Goal: Task Accomplishment & Management: Manage account settings

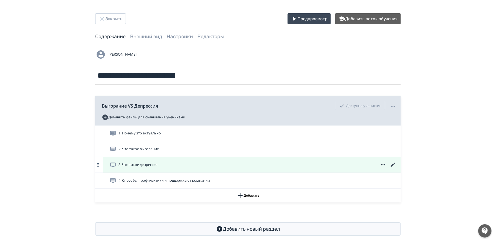
click at [392, 165] on icon at bounding box center [393, 165] width 4 height 4
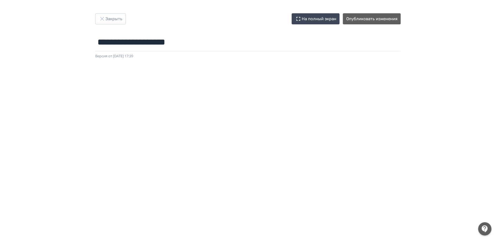
drag, startPoint x: 144, startPoint y: 66, endPoint x: 110, endPoint y: 60, distance: 34.1
click at [110, 60] on div at bounding box center [248, 183] width 496 height 249
click at [117, 19] on button "Закрыть" at bounding box center [110, 18] width 31 height 11
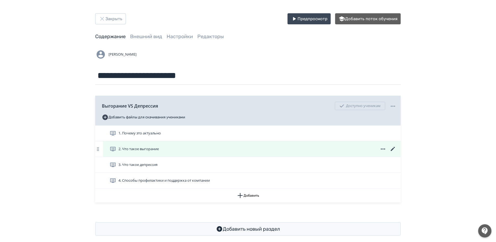
click at [392, 149] on icon at bounding box center [393, 149] width 4 height 4
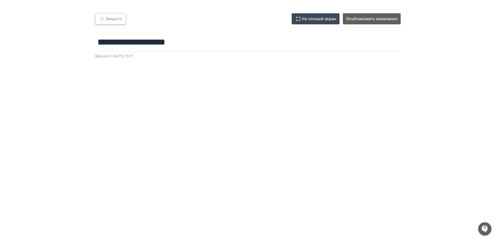
click at [119, 18] on button "Закрыть" at bounding box center [110, 18] width 31 height 11
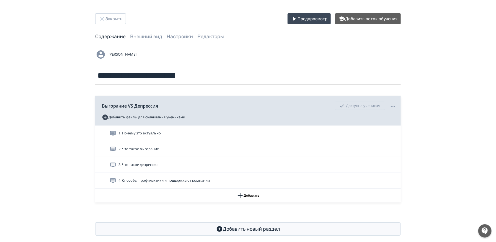
click at [463, 120] on div "**********" at bounding box center [248, 124] width 496 height 249
click at [246, 196] on button "Добавить" at bounding box center [247, 196] width 305 height 14
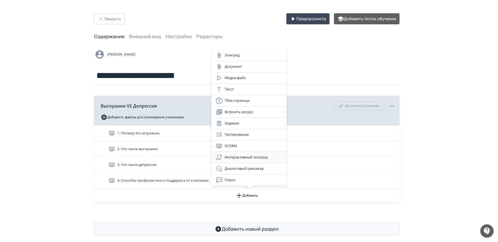
click at [241, 159] on div "Интерактивный лонгрид" at bounding box center [249, 157] width 66 height 7
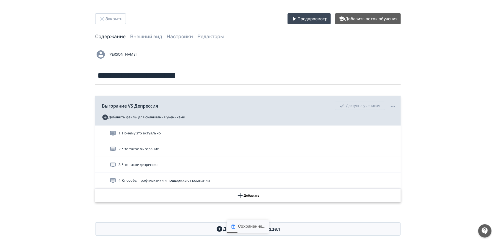
scroll to position [6, 0]
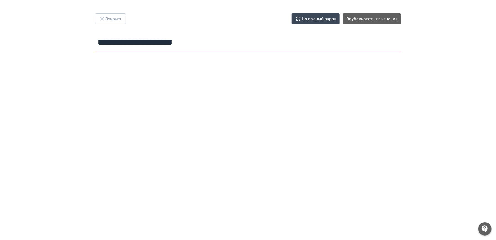
click at [180, 40] on input "**********" at bounding box center [247, 42] width 305 height 18
type input "**********"
click at [377, 20] on button "Опубликовать изменения" at bounding box center [372, 18] width 58 height 11
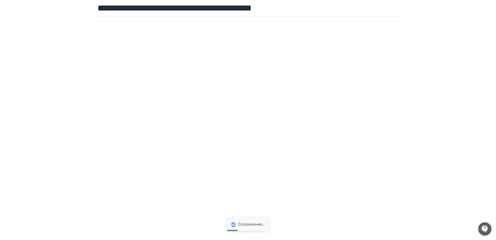
scroll to position [73, 0]
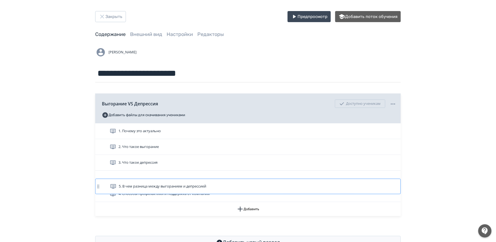
scroll to position [3, 0]
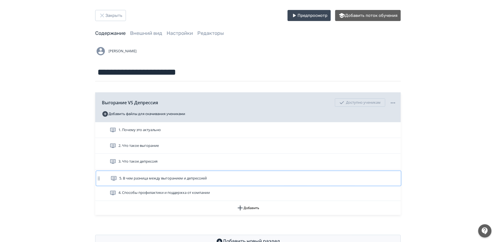
drag, startPoint x: 98, startPoint y: 197, endPoint x: 98, endPoint y: 175, distance: 21.6
click at [98, 175] on div "1. Почему это актуально 2. Что такое выгорание 3. Что такое депрессия 4. Способ…" at bounding box center [247, 161] width 305 height 79
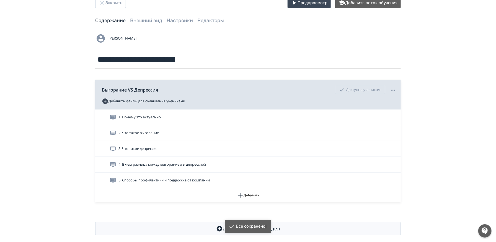
scroll to position [19, 0]
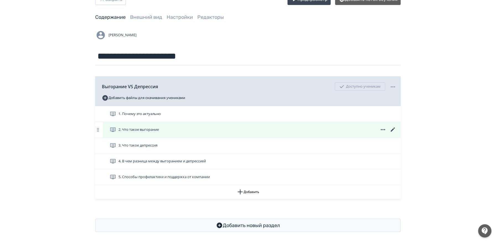
click at [392, 131] on icon at bounding box center [392, 129] width 7 height 7
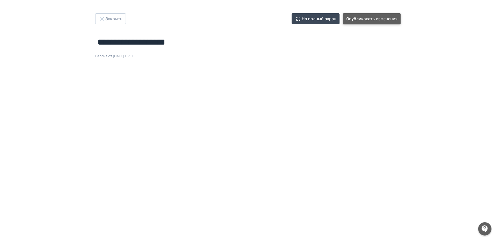
click at [374, 17] on button "Опубликовать изменения" at bounding box center [372, 18] width 58 height 11
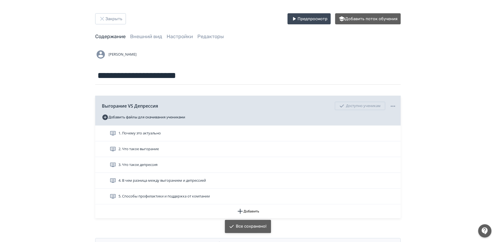
scroll to position [22, 0]
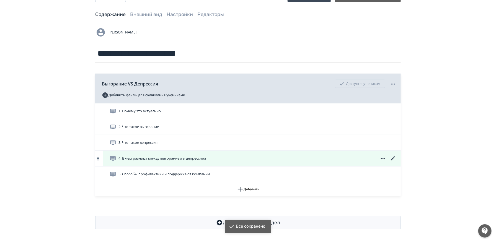
click at [393, 154] on div "4. В чем разница между выгоранием и депрессией" at bounding box center [252, 158] width 298 height 15
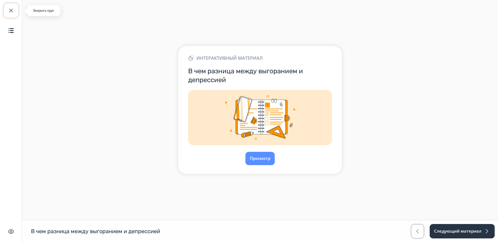
click at [13, 14] on button "Закрыть курс" at bounding box center [11, 10] width 14 height 14
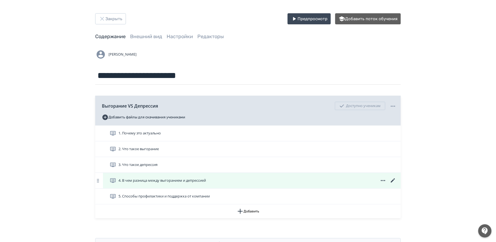
click at [393, 179] on icon at bounding box center [393, 180] width 4 height 4
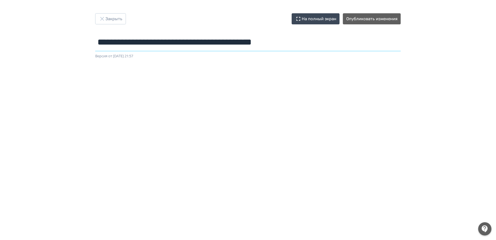
click at [241, 43] on input "**********" at bounding box center [247, 42] width 305 height 18
drag, startPoint x: 98, startPoint y: 41, endPoint x: 342, endPoint y: 51, distance: 243.9
click at [342, 51] on form "**********" at bounding box center [247, 46] width 305 height 26
type input "**********"
click at [384, 21] on button "Опубликовать изменения" at bounding box center [372, 18] width 58 height 11
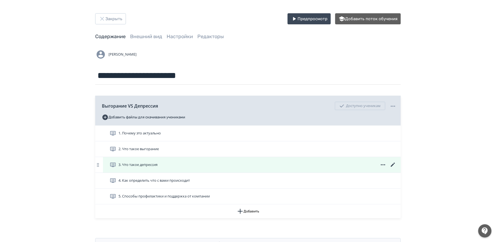
click at [393, 164] on icon at bounding box center [393, 165] width 4 height 4
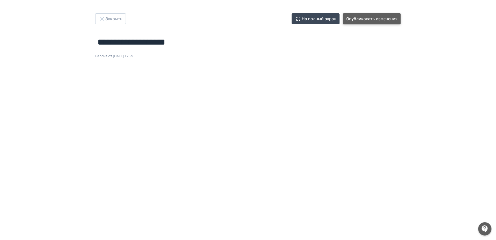
click at [367, 22] on button "Опубликовать изменения" at bounding box center [372, 18] width 58 height 11
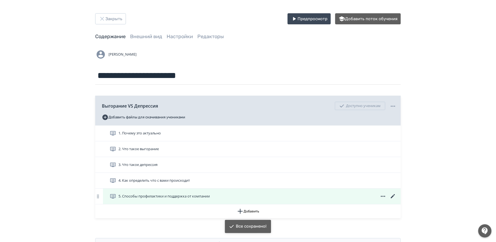
click at [393, 195] on icon at bounding box center [393, 196] width 4 height 4
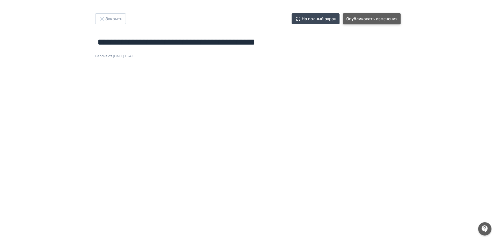
click at [366, 20] on button "Опубликовать изменения" at bounding box center [372, 18] width 58 height 11
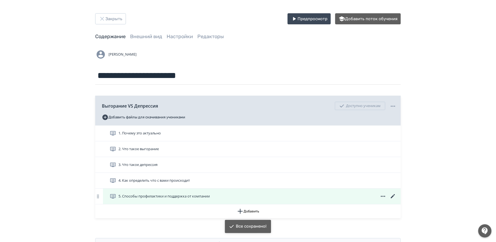
click at [394, 194] on icon at bounding box center [393, 196] width 4 height 4
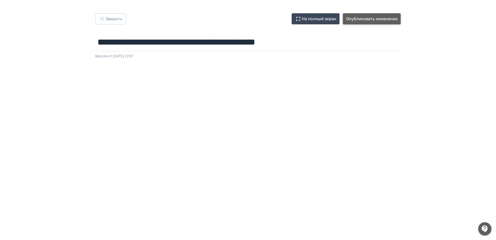
click at [376, 18] on button "Опубликовать изменения" at bounding box center [372, 18] width 58 height 11
